Goal: Task Accomplishment & Management: Use online tool/utility

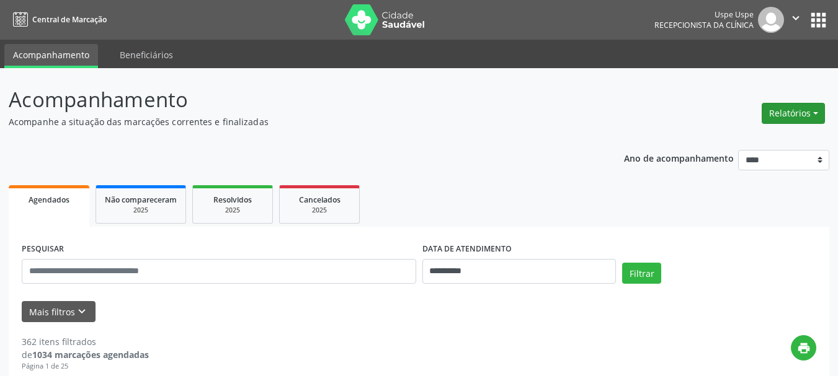
click at [785, 123] on button "Relatórios" at bounding box center [793, 113] width 63 height 21
click at [706, 144] on link "Agendamentos" at bounding box center [758, 139] width 133 height 17
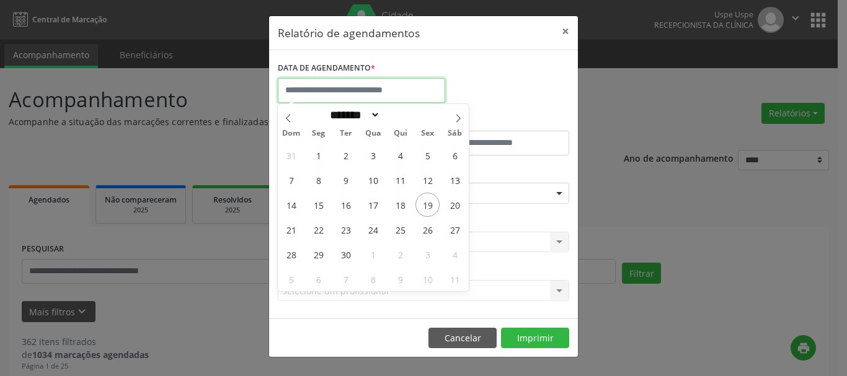
click at [415, 91] on input "text" at bounding box center [361, 90] width 167 height 25
click at [448, 114] on span at bounding box center [458, 114] width 21 height 21
select select "*"
click at [320, 251] on span "27" at bounding box center [318, 254] width 24 height 24
type input "**********"
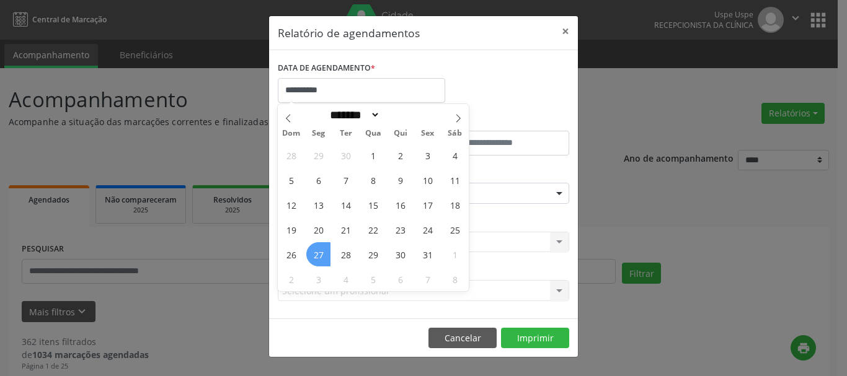
click at [320, 251] on span "27" at bounding box center [318, 254] width 24 height 24
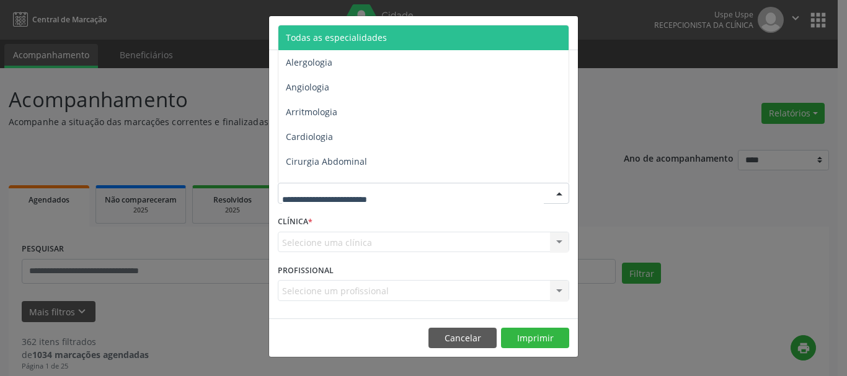
click at [299, 39] on span "Todas as especialidades" at bounding box center [336, 38] width 101 height 12
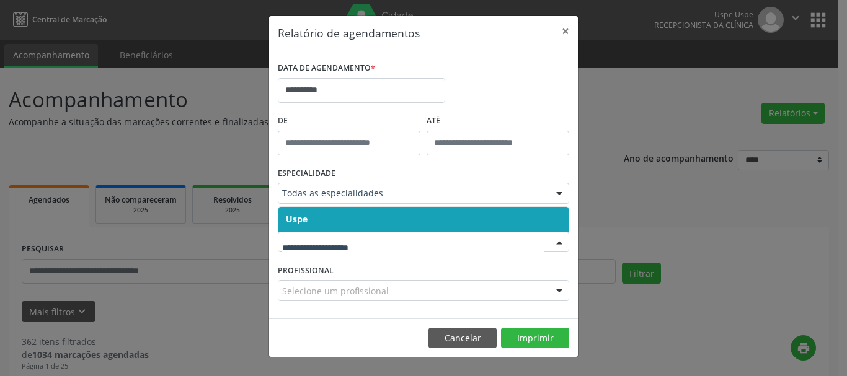
click at [288, 249] on div at bounding box center [423, 242] width 291 height 21
click at [297, 223] on span "Uspe" at bounding box center [297, 219] width 22 height 12
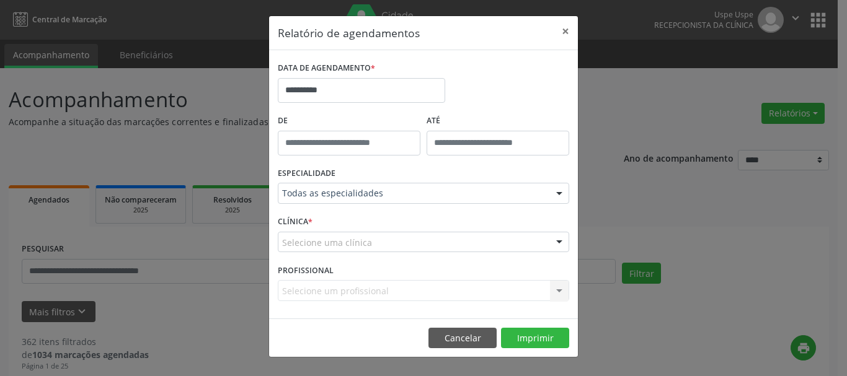
click at [297, 223] on div "CLÍNICA * Selecione uma clínica Uspe Nenhum resultado encontrado para: " " Não …" at bounding box center [424, 237] width 298 height 48
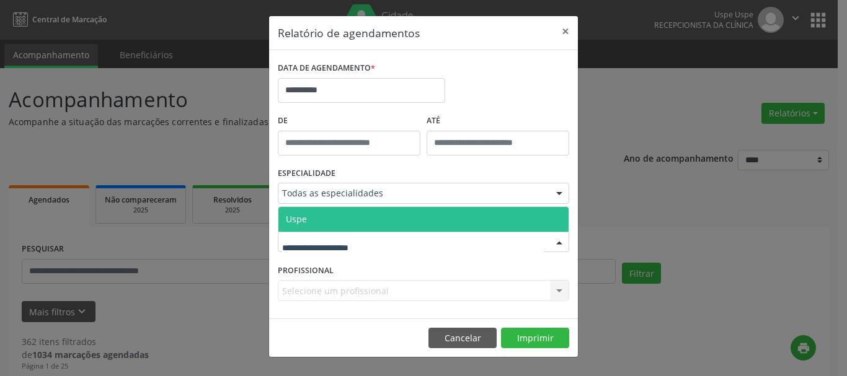
click at [293, 221] on span "Uspe" at bounding box center [296, 219] width 21 height 12
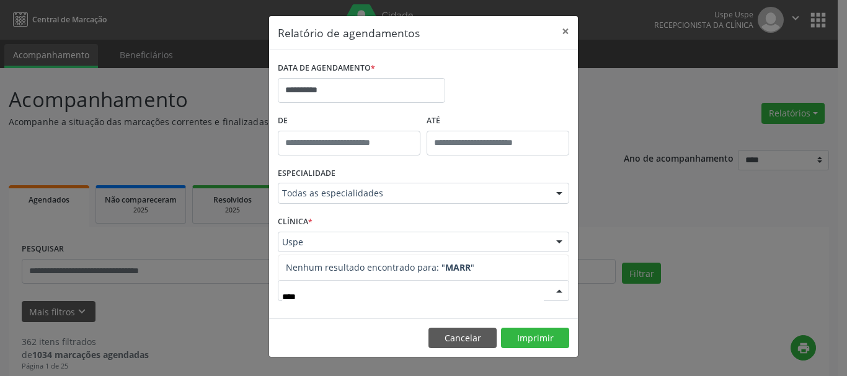
type input "***"
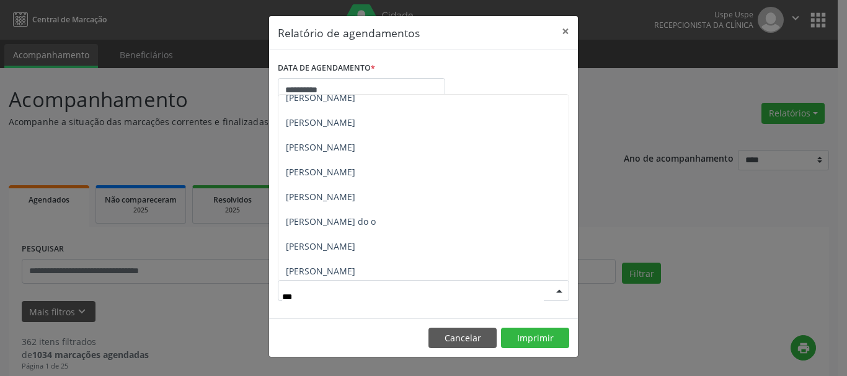
scroll to position [186, 0]
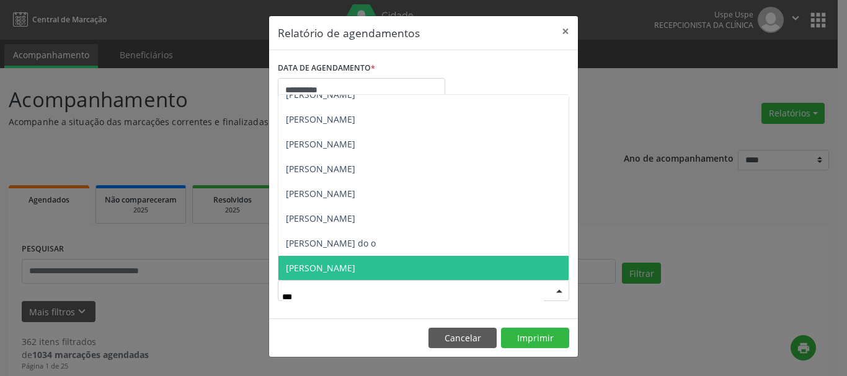
click at [381, 259] on span "[PERSON_NAME]" at bounding box center [423, 268] width 290 height 25
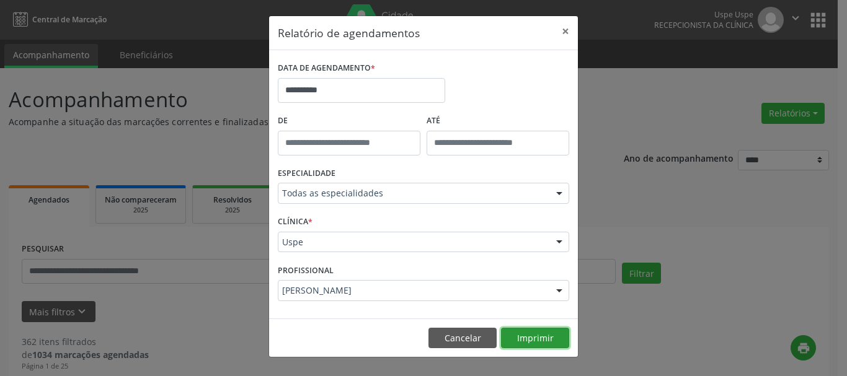
click at [536, 347] on button "Imprimir" at bounding box center [535, 338] width 68 height 21
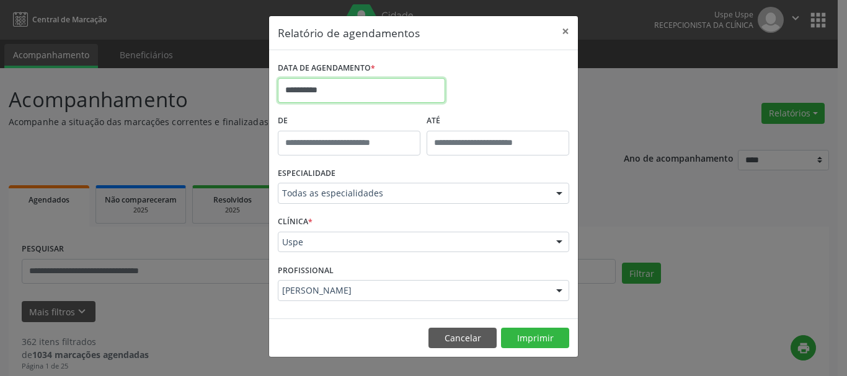
click at [340, 87] on input "**********" at bounding box center [361, 90] width 167 height 25
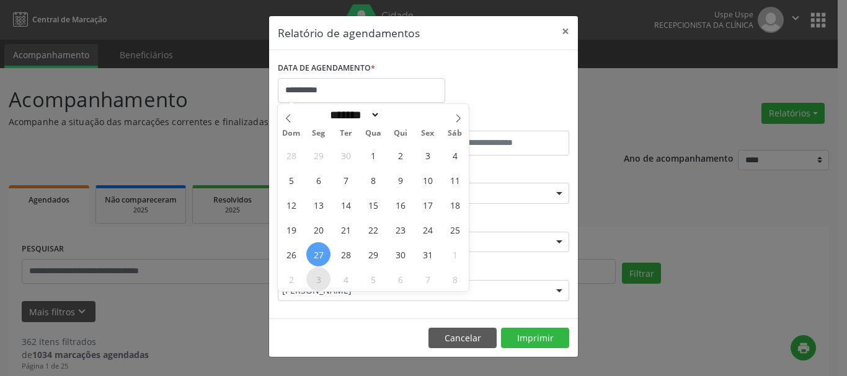
click at [324, 270] on span "3" at bounding box center [318, 279] width 24 height 24
type input "**********"
click at [324, 270] on span "3" at bounding box center [318, 279] width 24 height 24
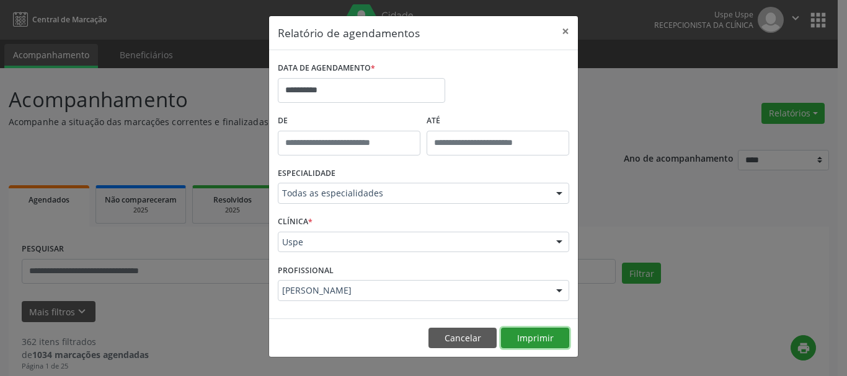
click at [527, 337] on button "Imprimir" at bounding box center [535, 338] width 68 height 21
